Goal: Contribute content

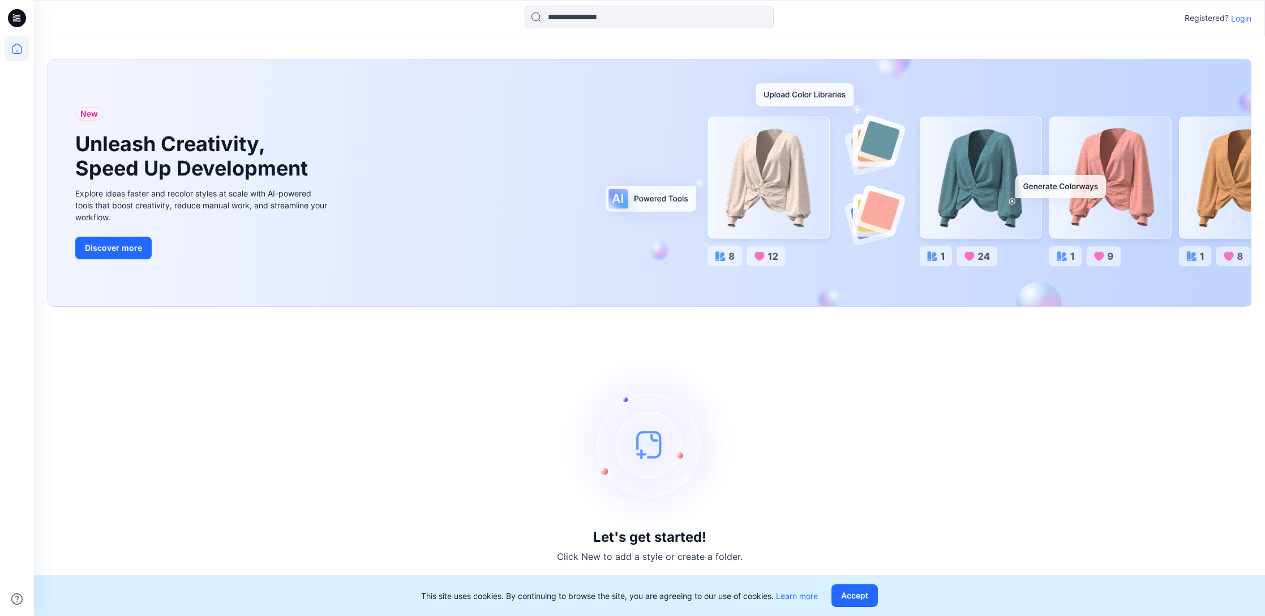
click at [1246, 16] on p "Login" at bounding box center [1241, 18] width 20 height 12
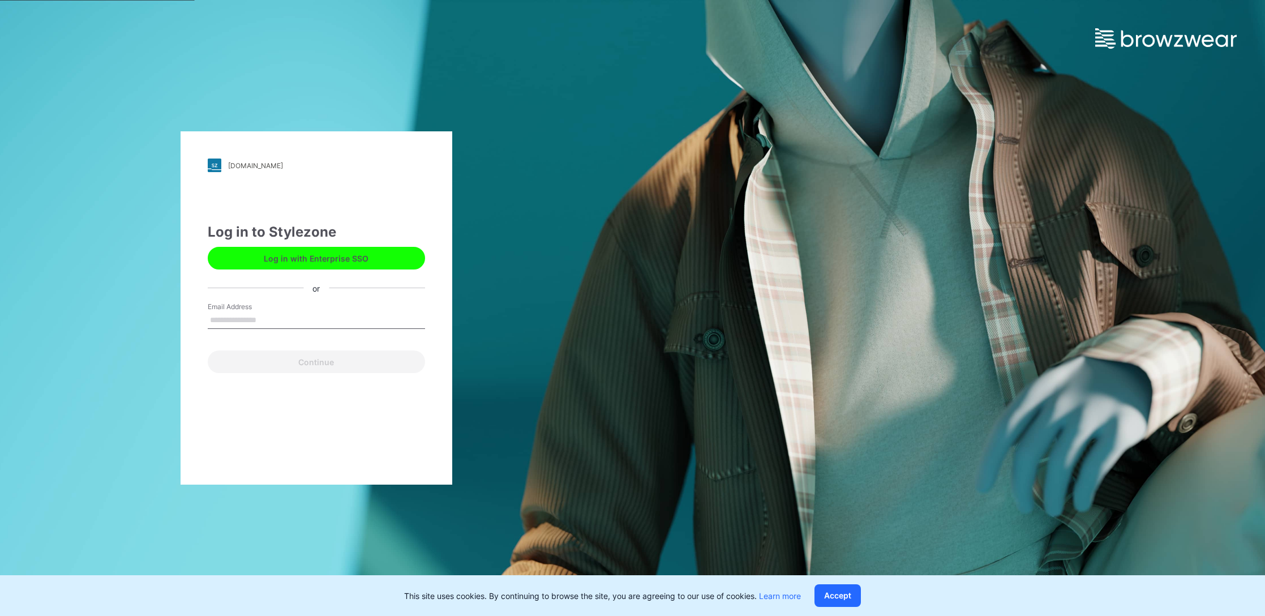
click at [309, 320] on input "Email Address" at bounding box center [316, 320] width 217 height 17
click at [276, 318] on input "Email Address" at bounding box center [316, 320] width 217 height 17
type input "*"
type input "**********"
click at [341, 358] on button "Continue" at bounding box center [316, 361] width 217 height 23
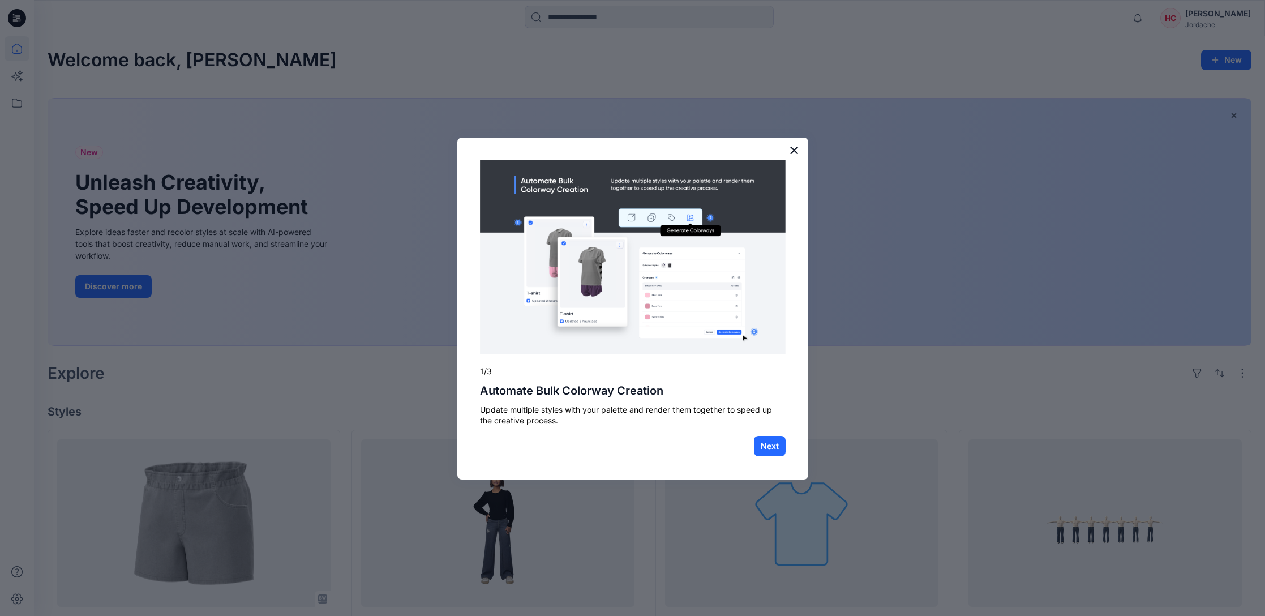
click at [798, 148] on button "×" at bounding box center [794, 150] width 11 height 18
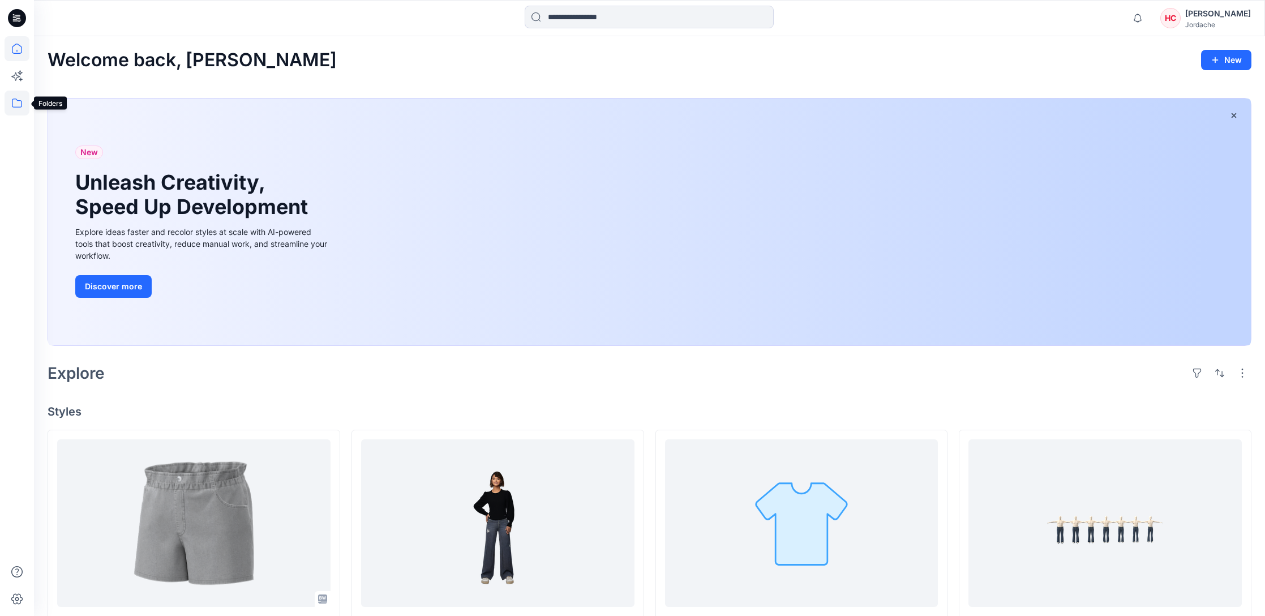
click at [15, 102] on icon at bounding box center [17, 103] width 25 height 25
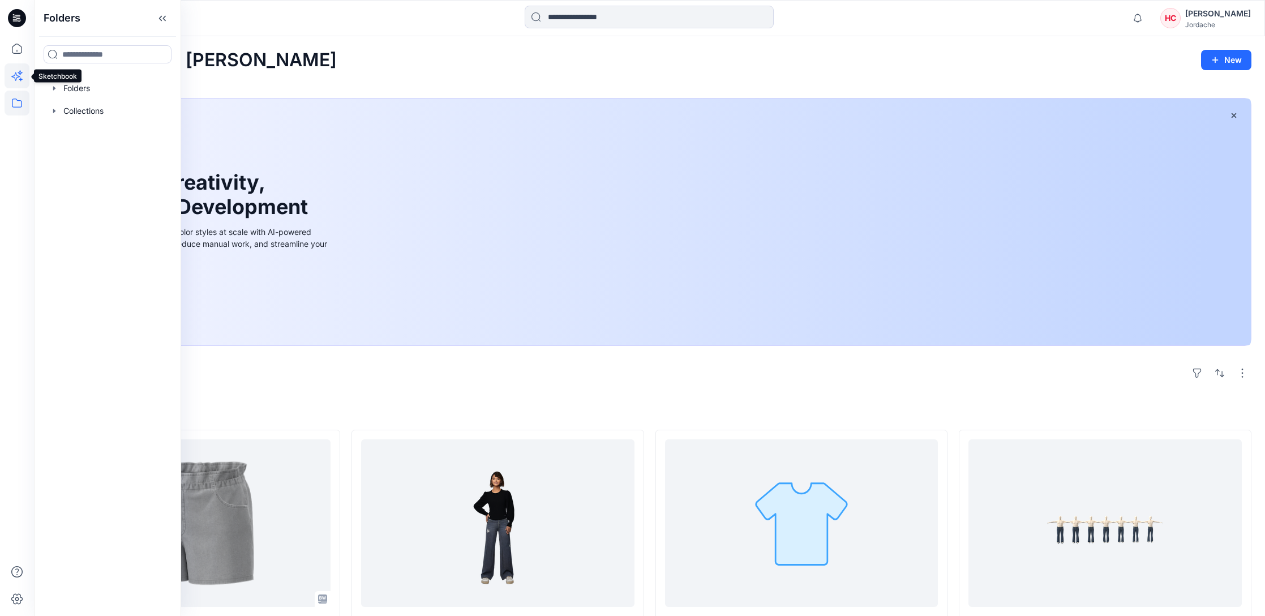
click at [15, 79] on icon at bounding box center [15, 76] width 8 height 8
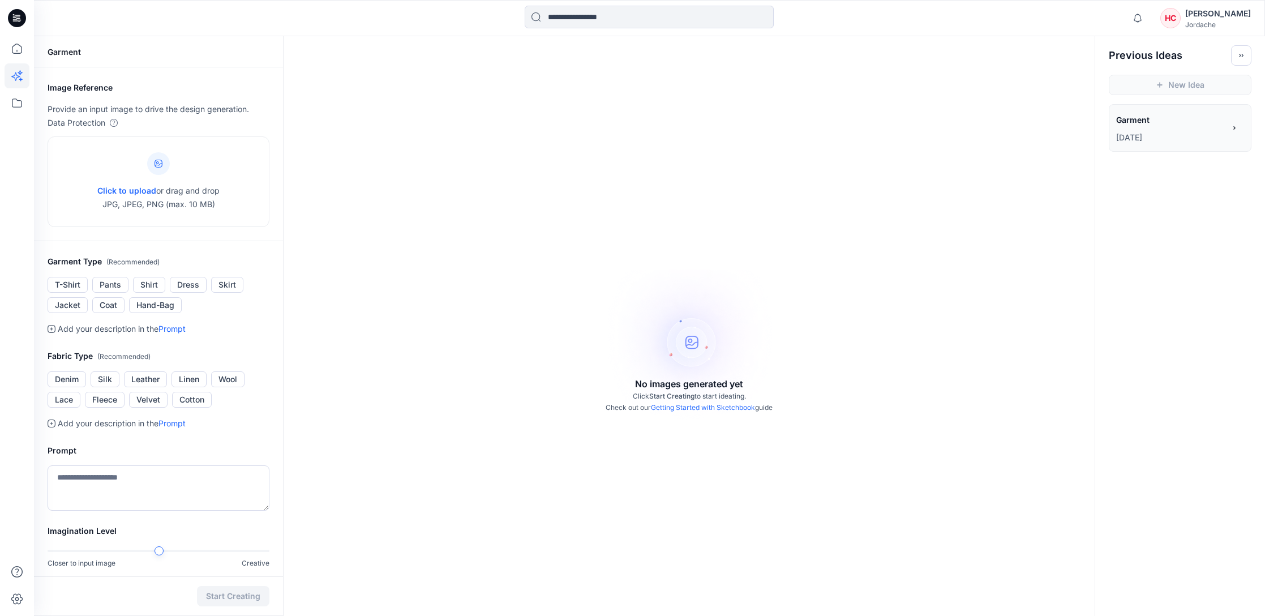
click at [1180, 15] on div "HC" at bounding box center [1170, 18] width 20 height 20
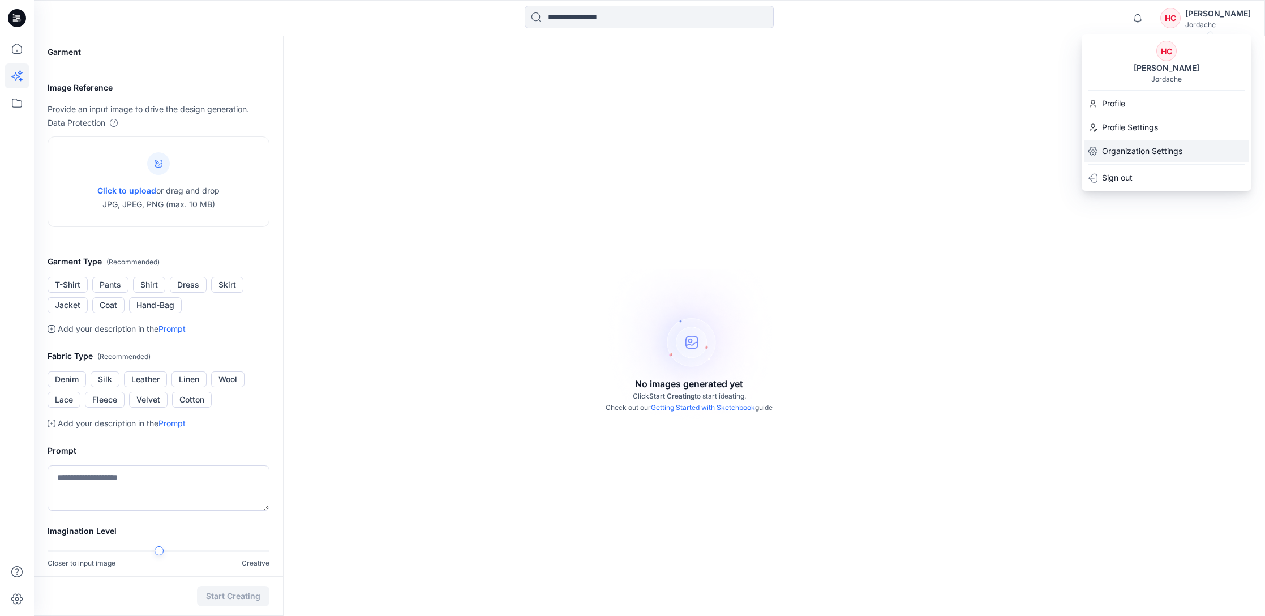
click at [1130, 151] on p "Organization Settings" at bounding box center [1142, 151] width 80 height 14
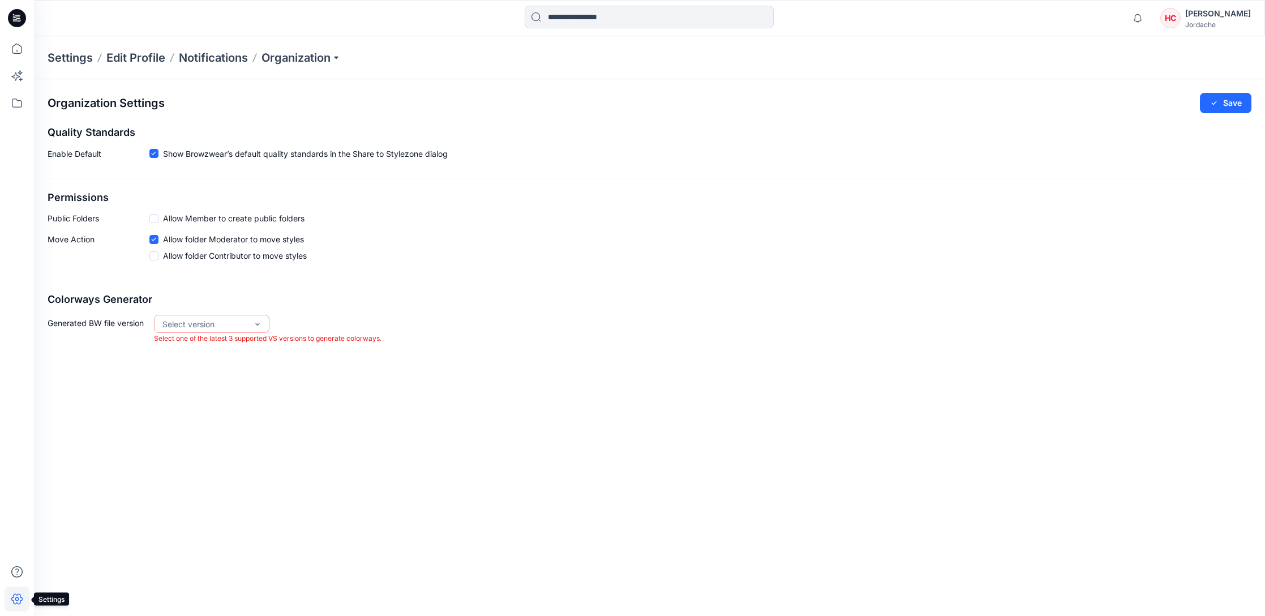
click at [14, 601] on icon at bounding box center [16, 599] width 11 height 11
click at [17, 103] on icon at bounding box center [17, 103] width 25 height 25
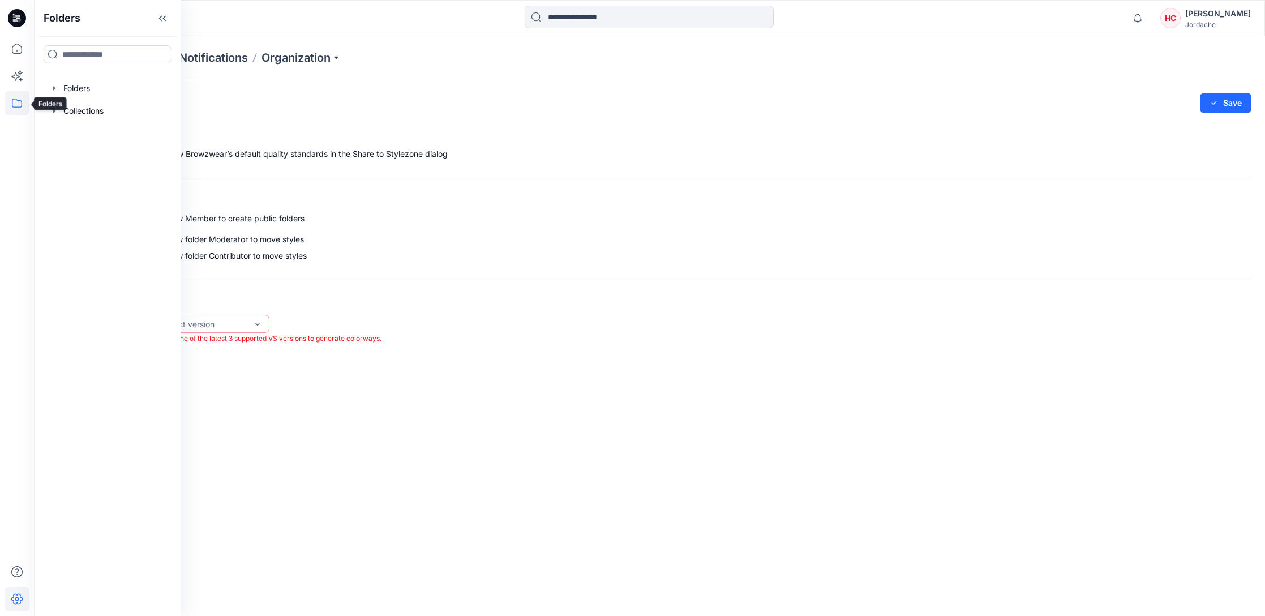
scroll to position [1, -1]
click at [17, 72] on icon at bounding box center [17, 75] width 25 height 25
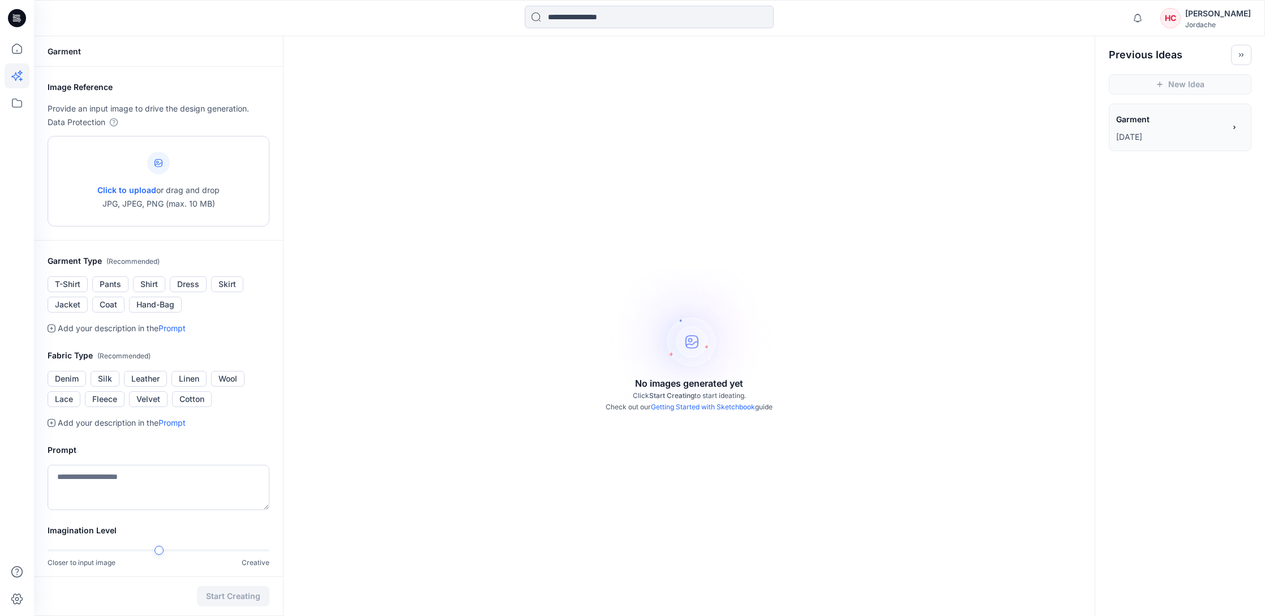
scroll to position [1, -1]
click at [177, 327] on link "Prompt" at bounding box center [172, 328] width 27 height 10
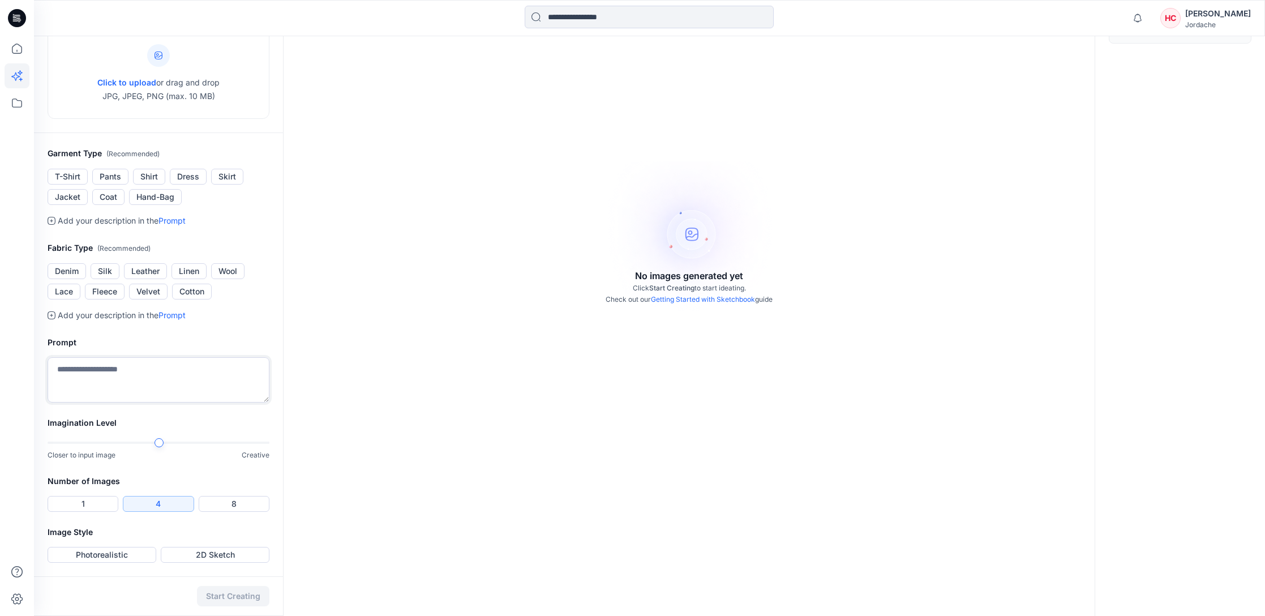
scroll to position [108, 0]
click at [121, 562] on button "Photorealistic" at bounding box center [102, 555] width 109 height 16
click at [97, 502] on button "1" at bounding box center [83, 504] width 71 height 16
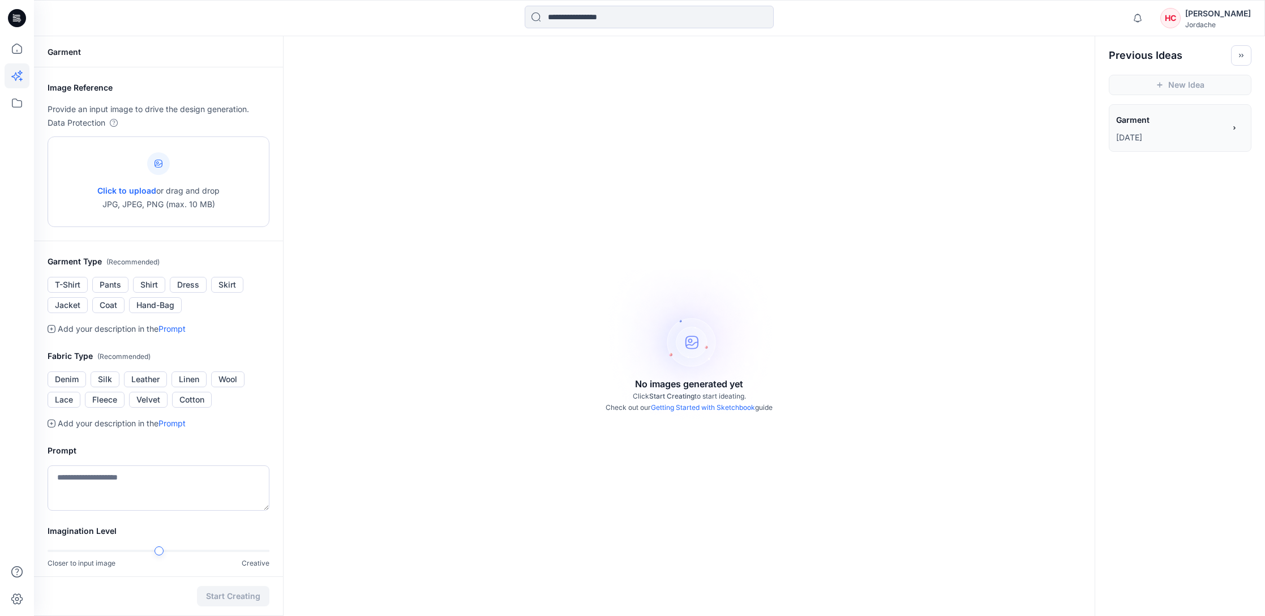
scroll to position [0, 0]
click at [159, 162] on icon at bounding box center [159, 164] width 8 height 8
type input "**********"
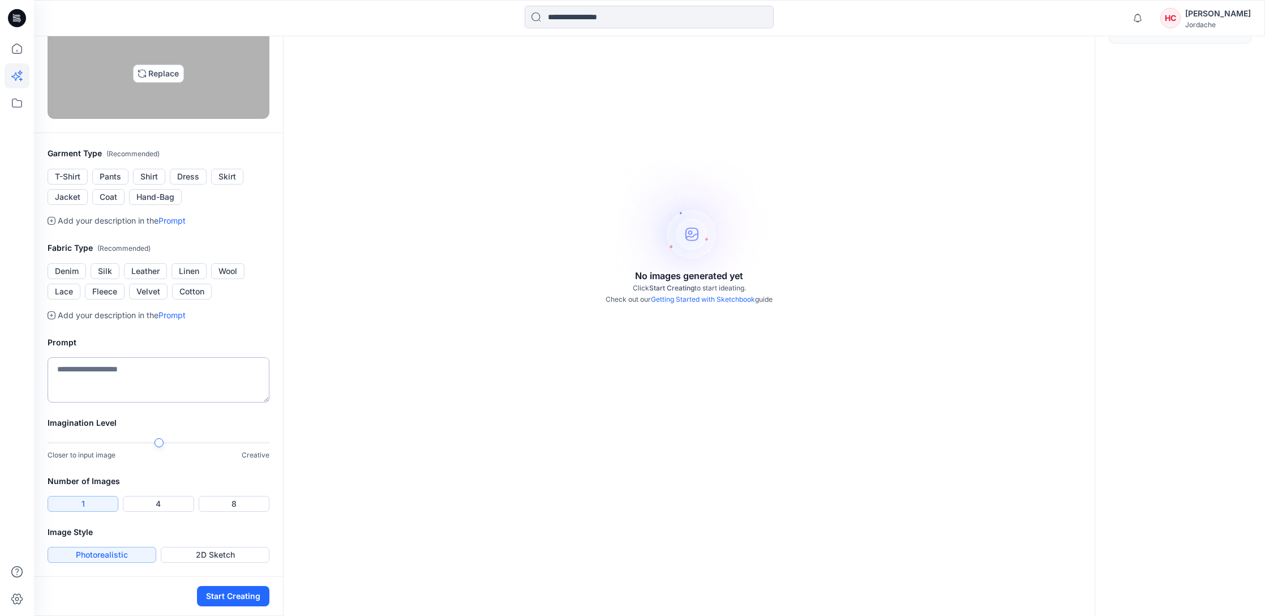
scroll to position [239, 0]
click at [135, 369] on textarea at bounding box center [159, 379] width 222 height 45
type textarea "**********"
click at [247, 601] on button "Start Creating" at bounding box center [233, 596] width 72 height 20
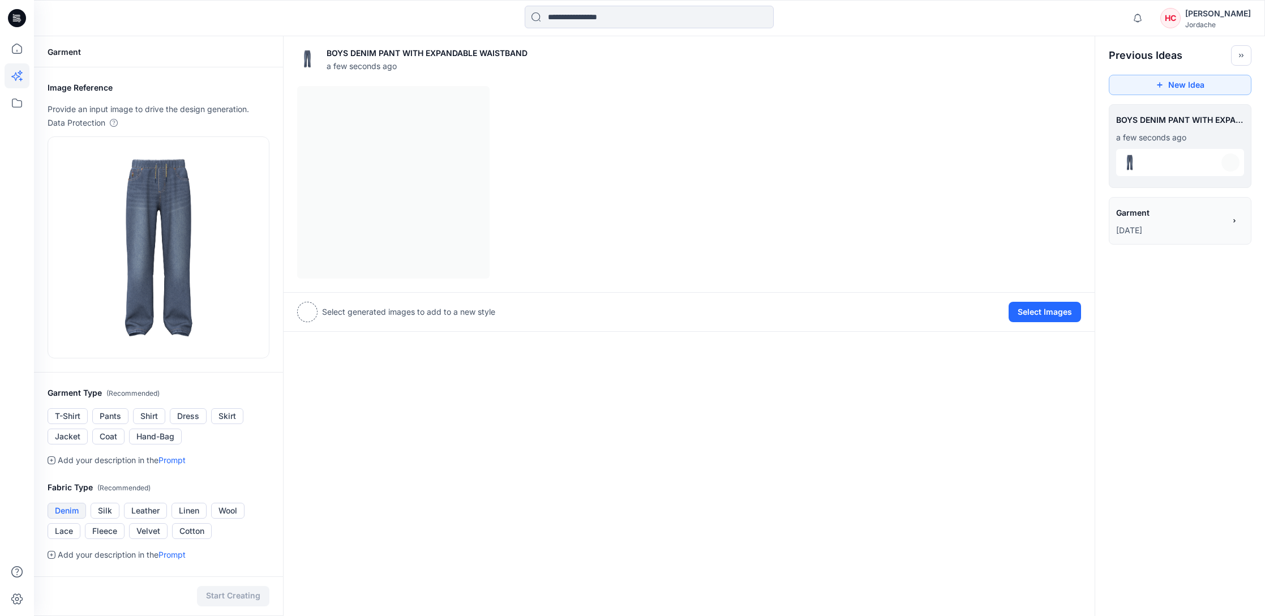
click at [65, 511] on button "Denim" at bounding box center [67, 511] width 38 height 16
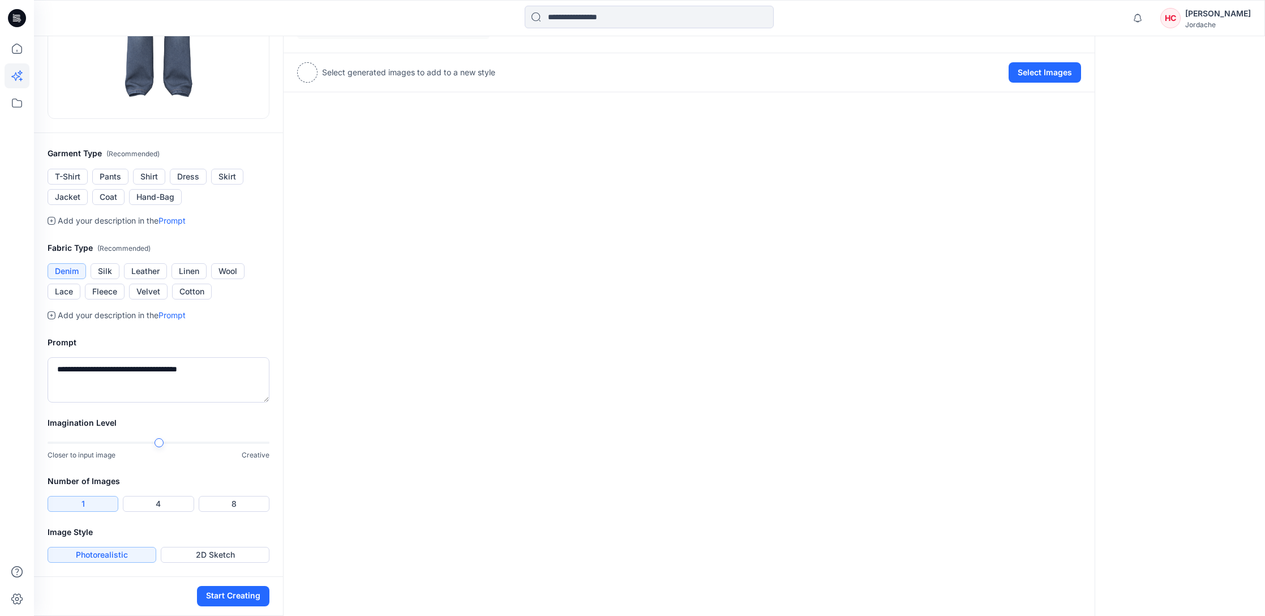
scroll to position [239, 0]
click at [246, 594] on button "Start Creating" at bounding box center [233, 596] width 72 height 20
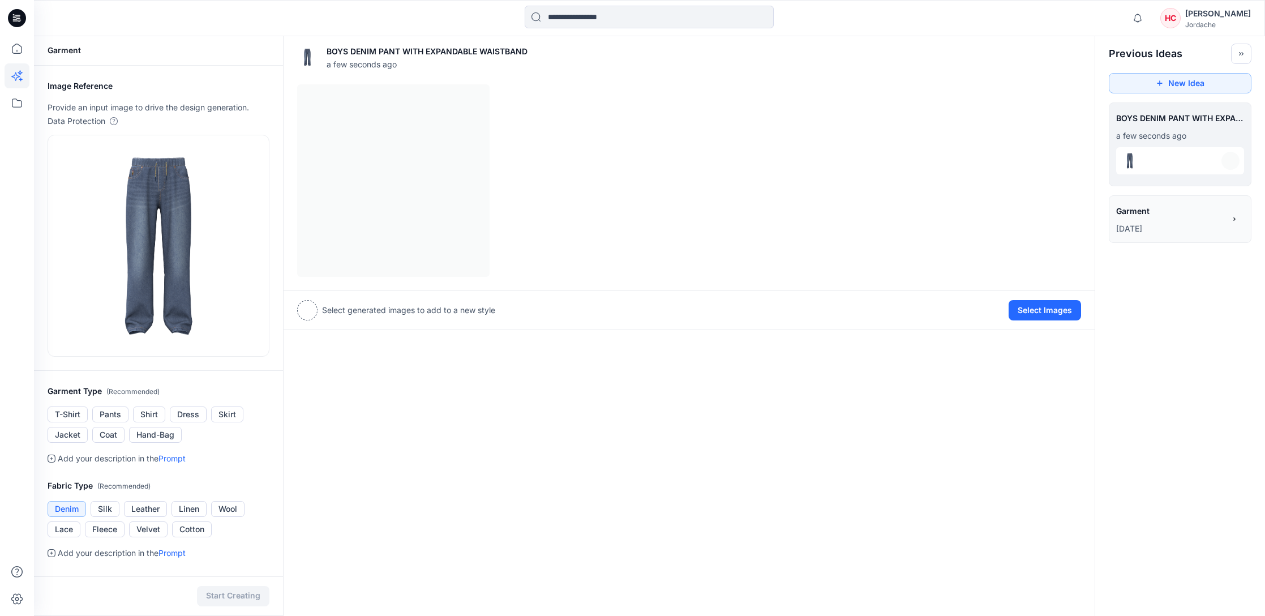
scroll to position [5, 0]
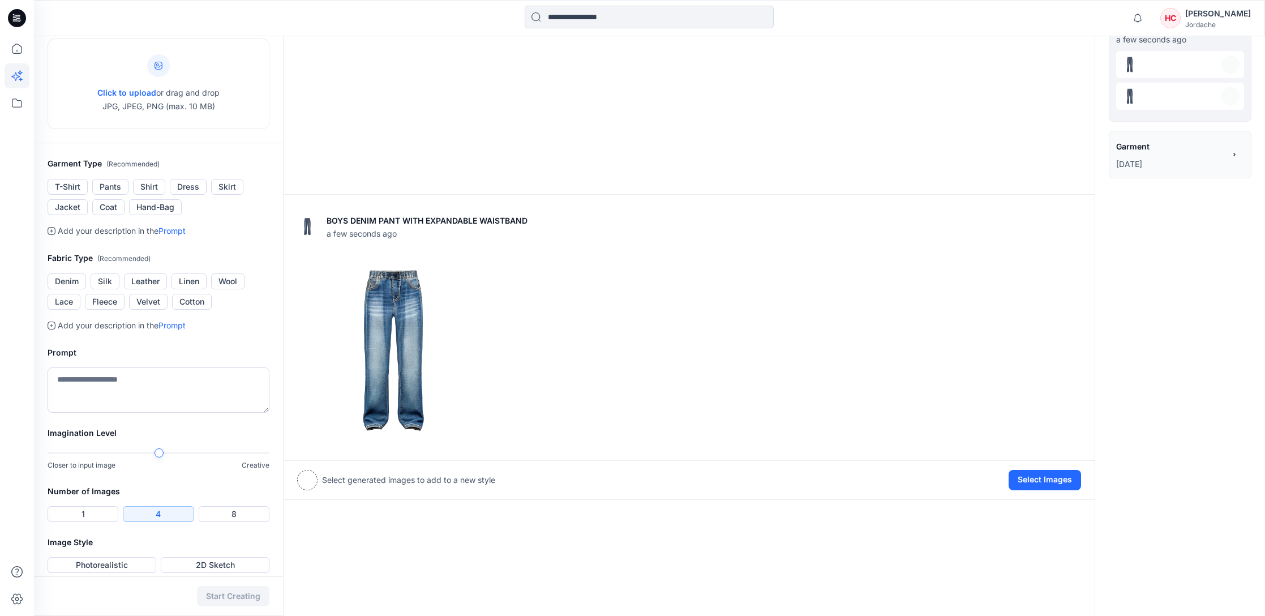
scroll to position [99, 0]
click at [401, 324] on img at bounding box center [393, 349] width 191 height 191
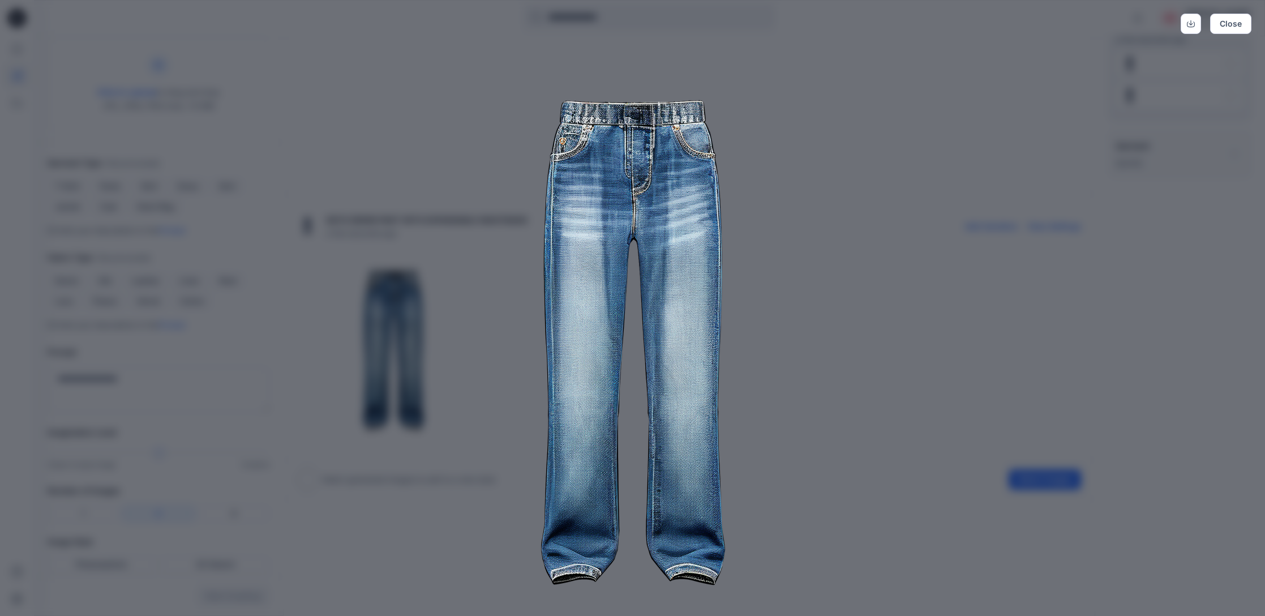
click at [786, 317] on img at bounding box center [633, 342] width 580 height 580
click at [836, 310] on img at bounding box center [633, 342] width 580 height 580
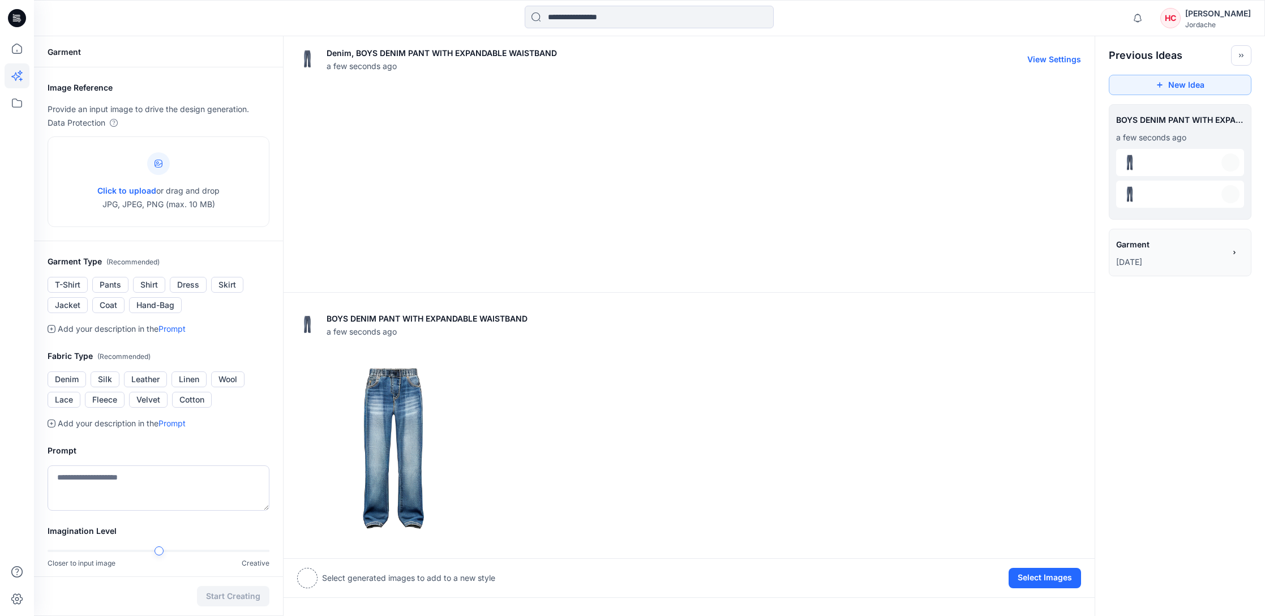
scroll to position [0, 0]
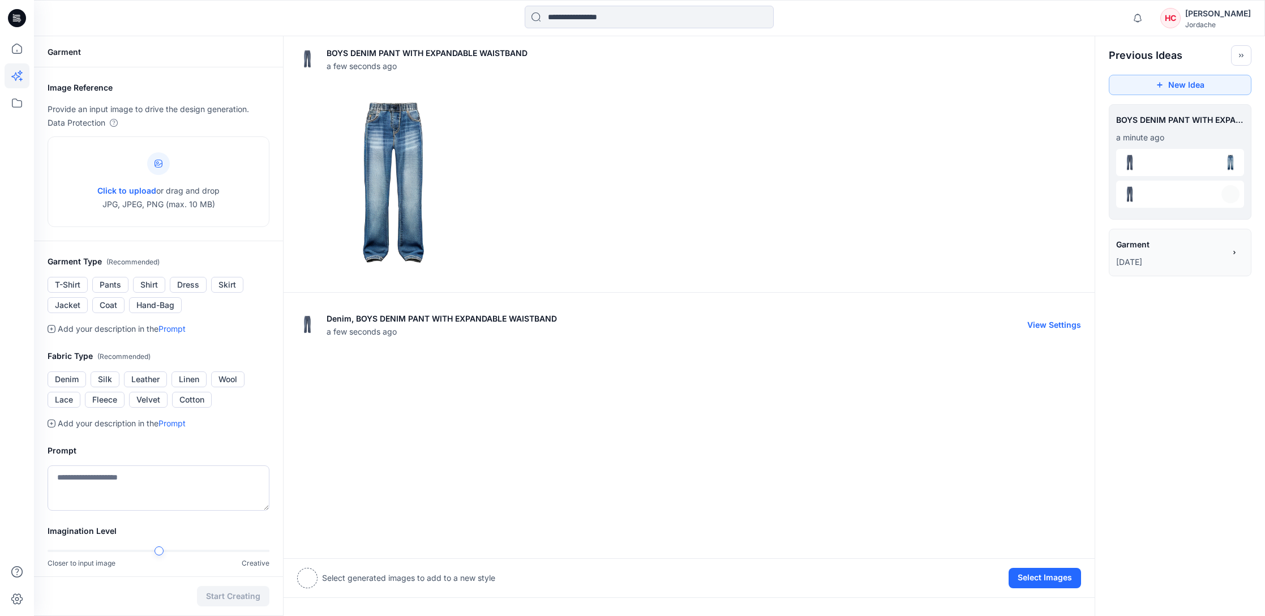
click at [432, 427] on div at bounding box center [689, 448] width 784 height 192
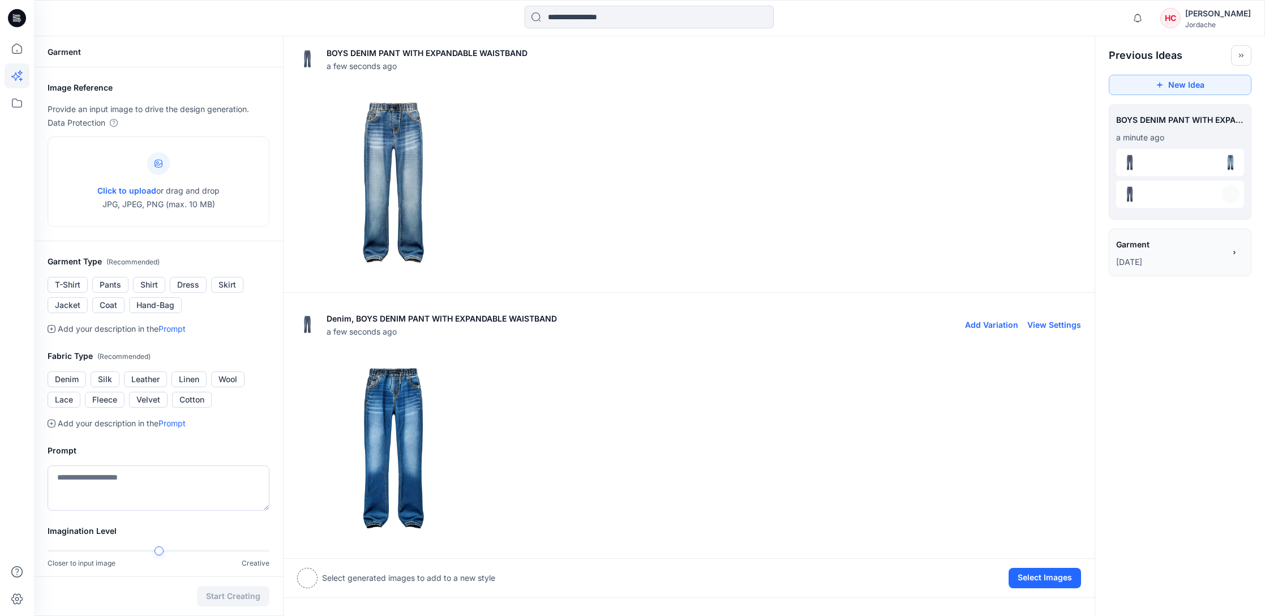
click at [396, 427] on img at bounding box center [393, 447] width 191 height 191
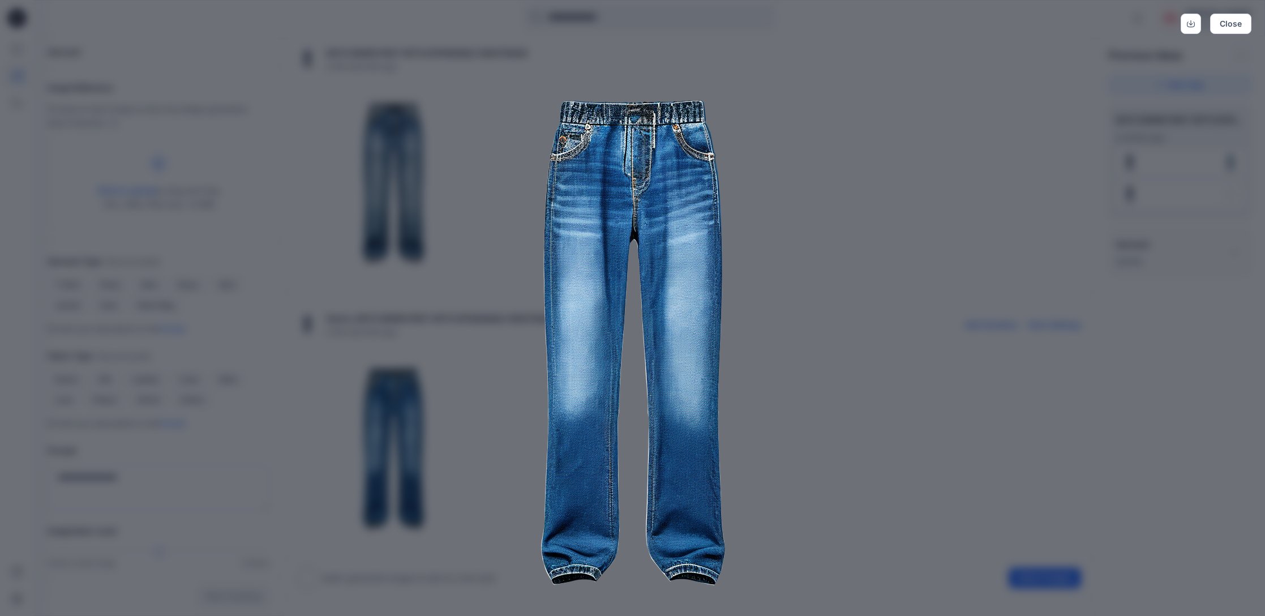
click at [783, 383] on img at bounding box center [633, 342] width 580 height 580
click at [771, 102] on img at bounding box center [633, 342] width 580 height 580
click at [1232, 25] on button "Close" at bounding box center [1230, 24] width 41 height 20
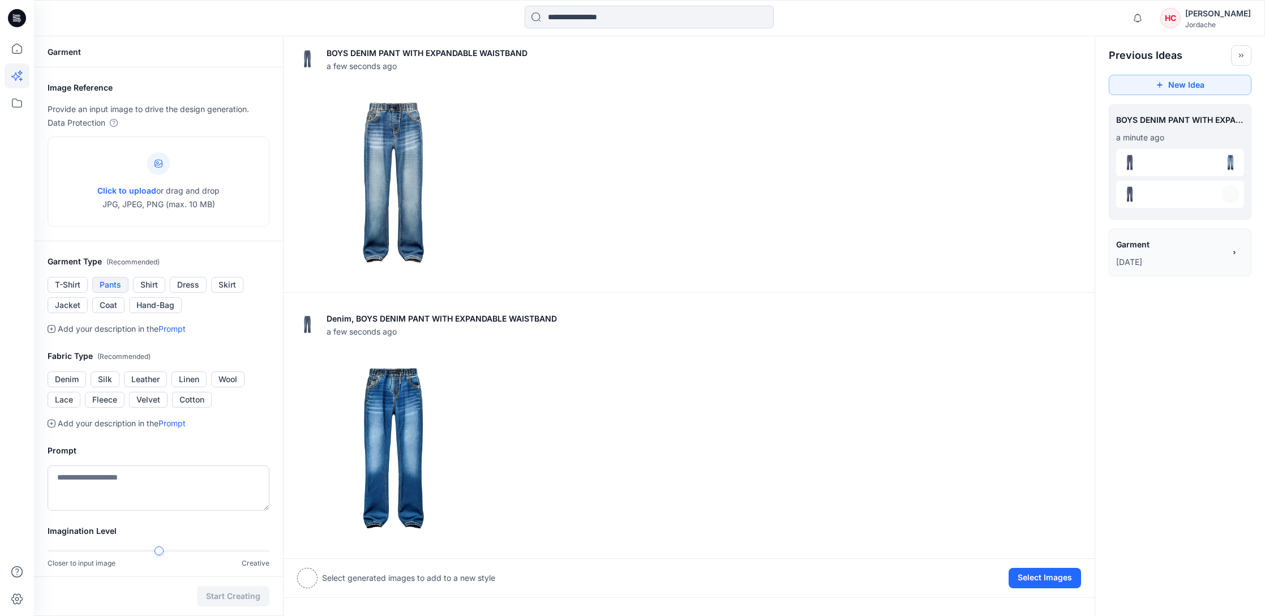
click at [106, 283] on button "Pants" at bounding box center [110, 285] width 36 height 16
click at [72, 380] on button "Denim" at bounding box center [67, 379] width 38 height 16
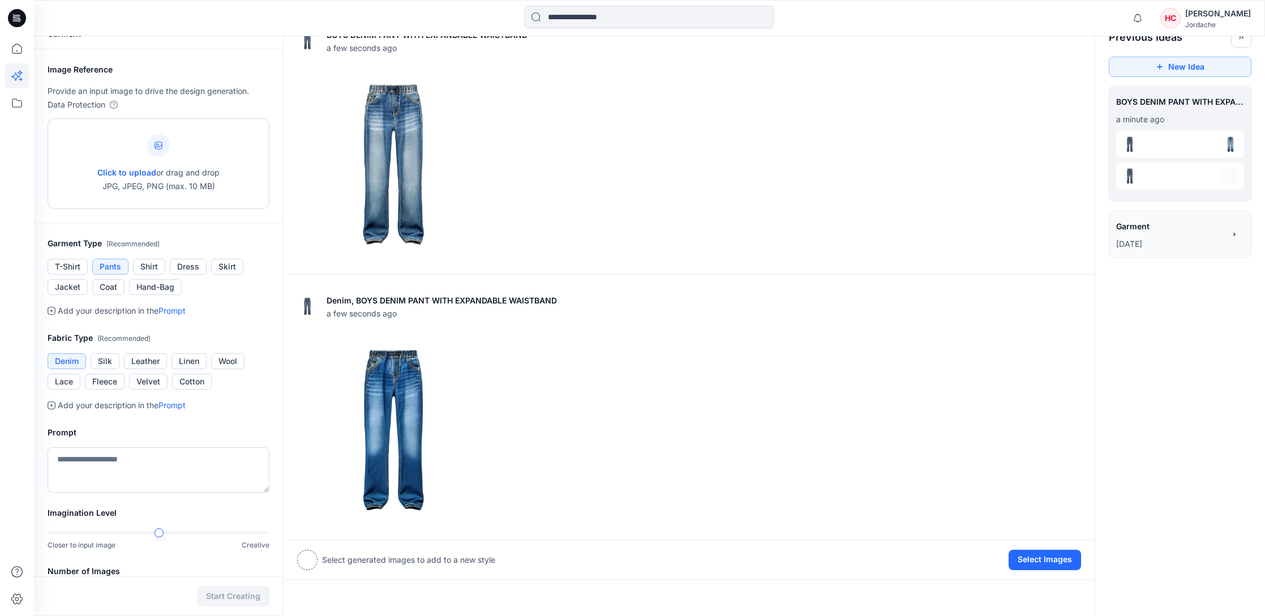
scroll to position [22, 0]
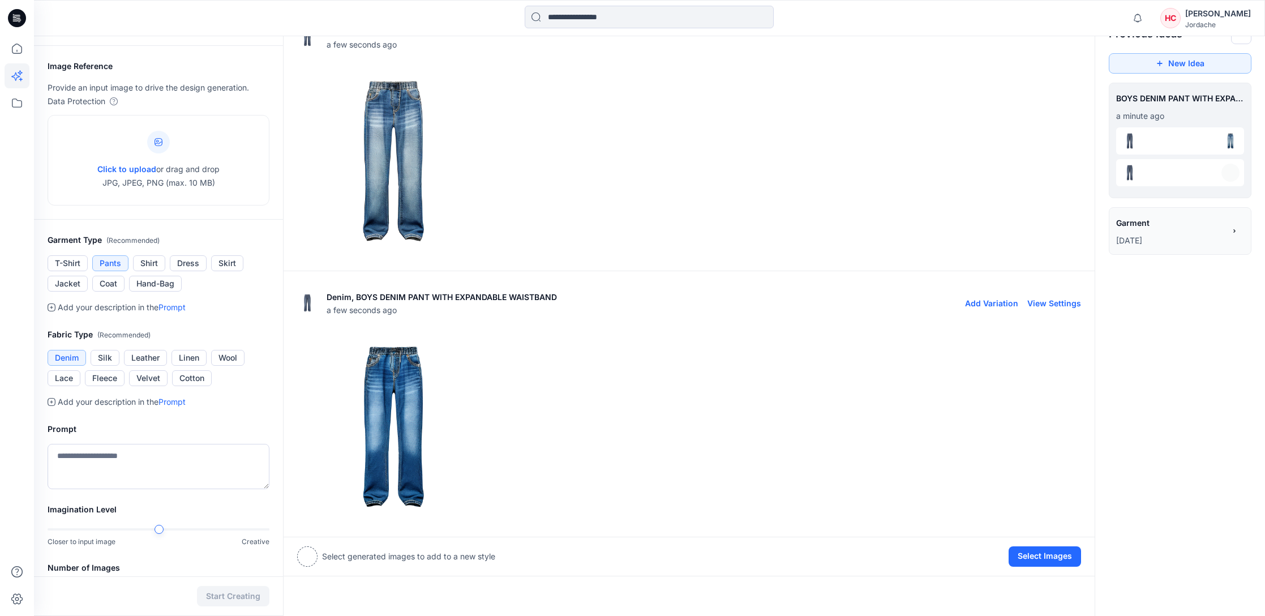
click at [433, 373] on img at bounding box center [393, 426] width 191 height 191
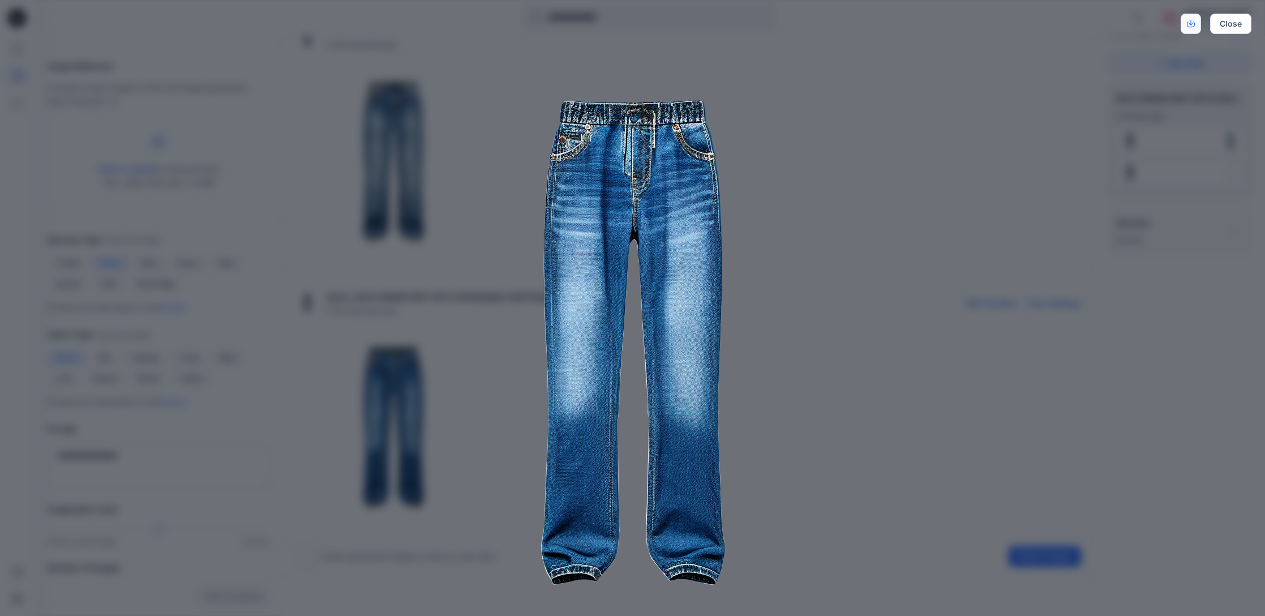
click at [1193, 28] on link "Download" at bounding box center [1191, 24] width 20 height 20
click at [1019, 214] on div "Close" at bounding box center [632, 308] width 1265 height 616
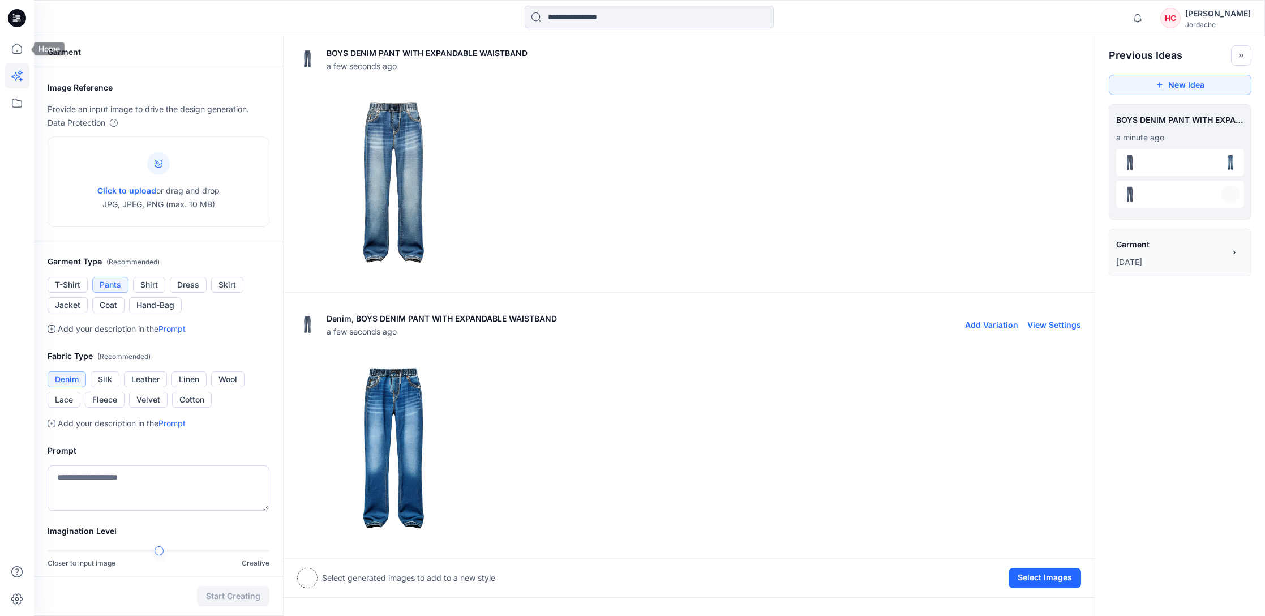
scroll to position [0, 0]
click at [1241, 57] on icon "Toggle idea bar" at bounding box center [1241, 56] width 8 height 8
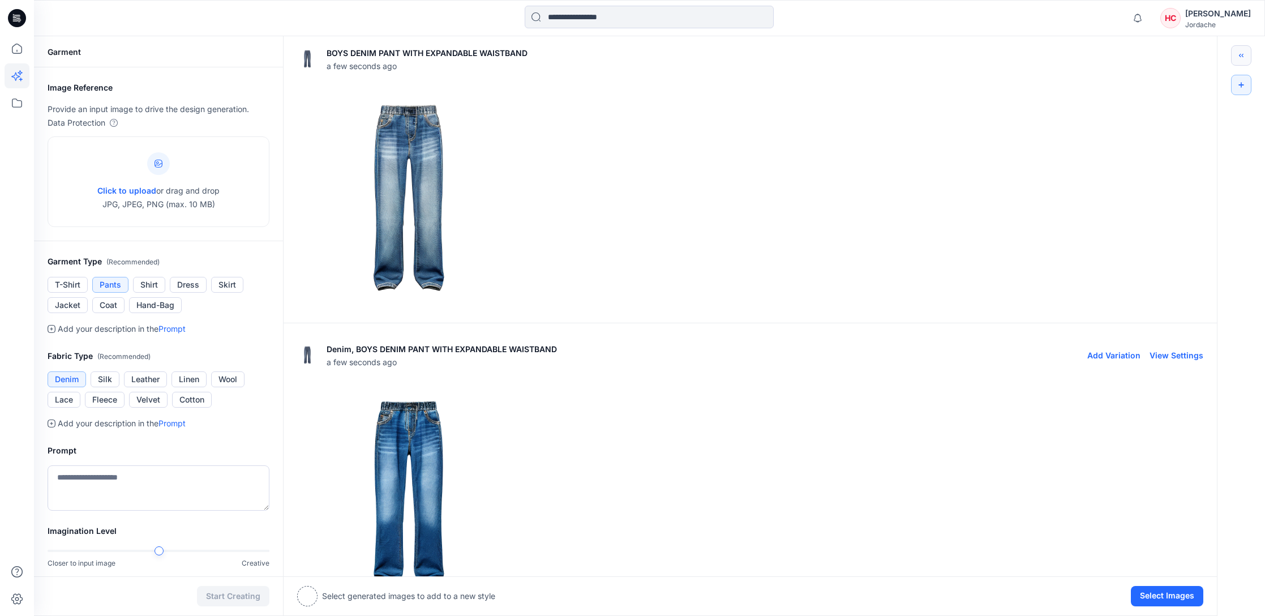
click at [1241, 58] on icon "Toggle idea bar" at bounding box center [1241, 56] width 8 height 8
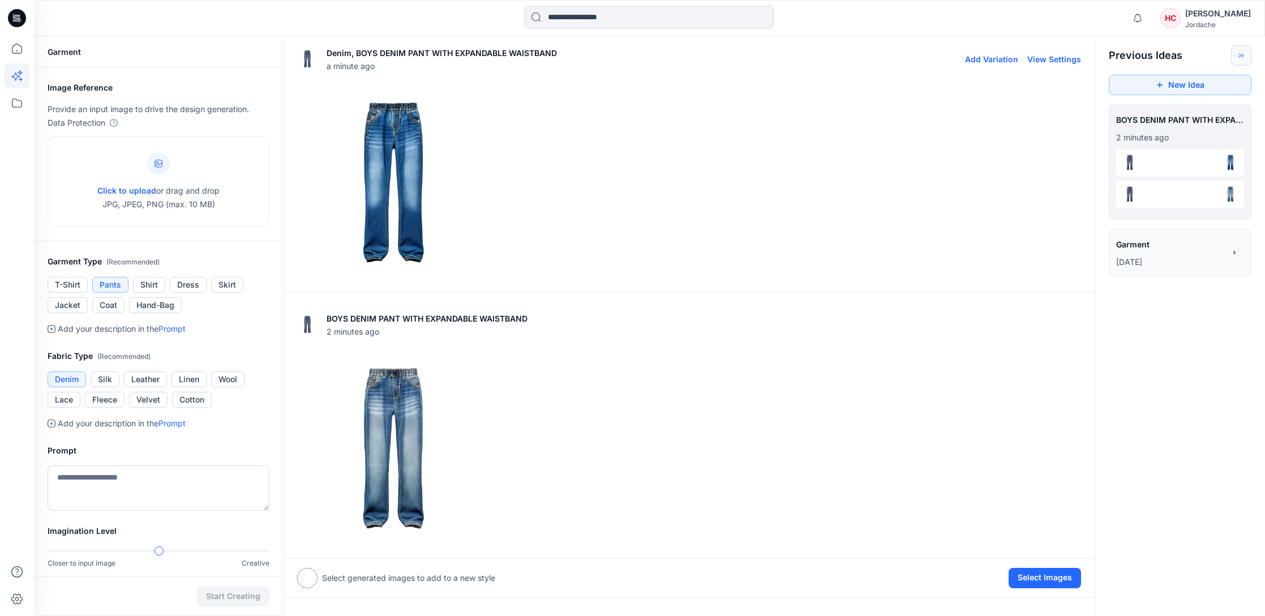
click at [1159, 246] on span "Garment" at bounding box center [1170, 244] width 108 height 16
